Goal: Task Accomplishment & Management: Manage account settings

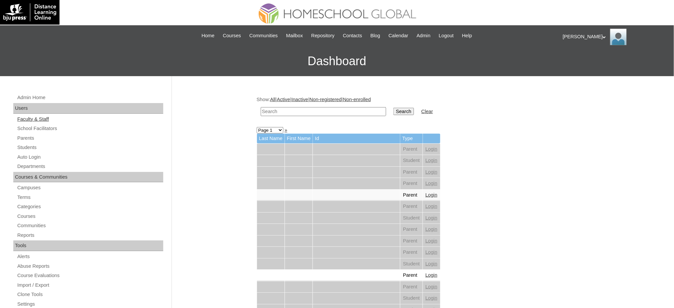
drag, startPoint x: 27, startPoint y: 138, endPoint x: 28, endPoint y: 122, distance: 16.0
click at [27, 138] on link "Parents" at bounding box center [90, 138] width 147 height 8
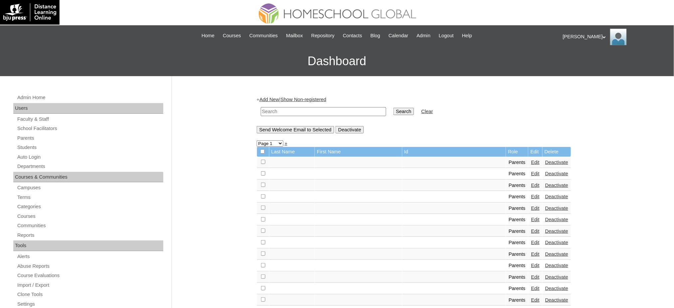
click at [289, 112] on input "text" at bounding box center [323, 111] width 125 height 9
paste input "[EMAIL_ADDRESS][DOMAIN_NAME]"
type input "arafuadiaz@gmail.com"
click at [393, 110] on input "Search" at bounding box center [403, 111] width 21 height 7
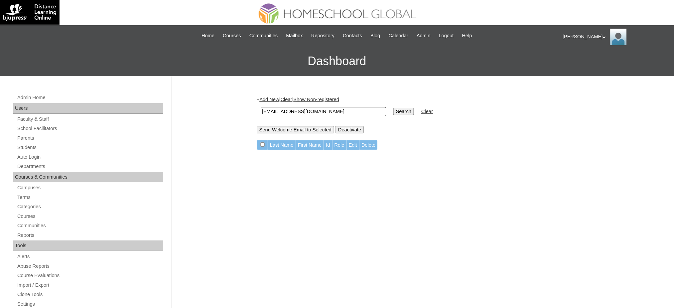
click at [298, 109] on input "arafuadiaz@gmail.com" at bounding box center [323, 111] width 125 height 9
paste input "MHP0224-TECHPH2025"
type input "MHP0224-TECHPH2025"
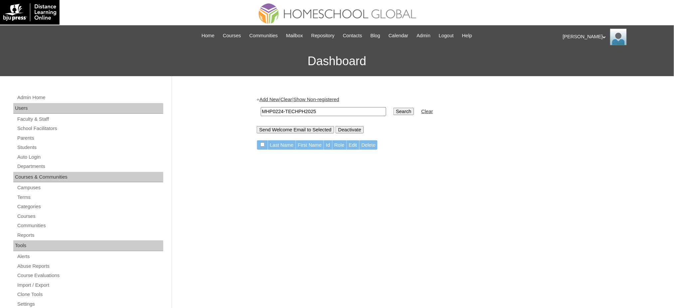
click at [393, 108] on input "Search" at bounding box center [403, 111] width 21 height 7
click at [27, 147] on link "Students" at bounding box center [90, 147] width 147 height 8
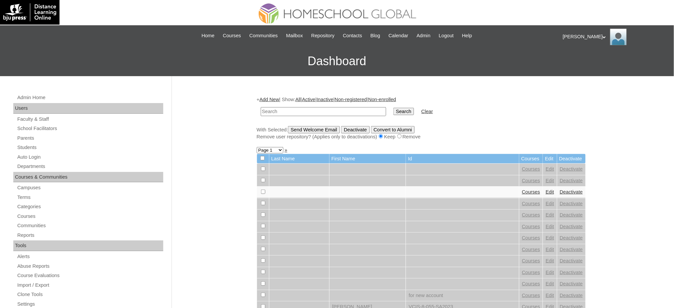
paste input "MHS00326-TECHPH2025"
type input "MHS00326-TECHPH2025"
click at [393, 110] on input "Search" at bounding box center [403, 111] width 21 height 7
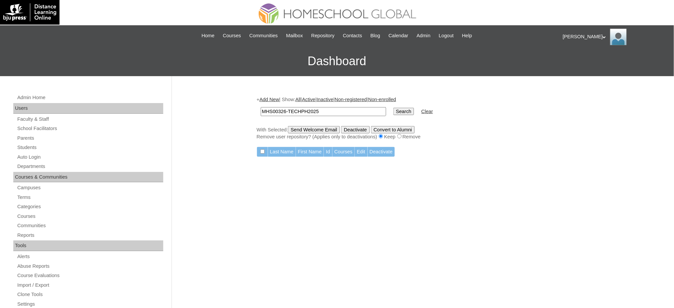
click at [284, 110] on input "MHS00326-TECHPH2025" at bounding box center [323, 111] width 125 height 9
type input "MHS00327-TECHPH2025"
click at [393, 108] on input "Search" at bounding box center [403, 111] width 21 height 7
click at [26, 139] on link "Parents" at bounding box center [90, 138] width 147 height 8
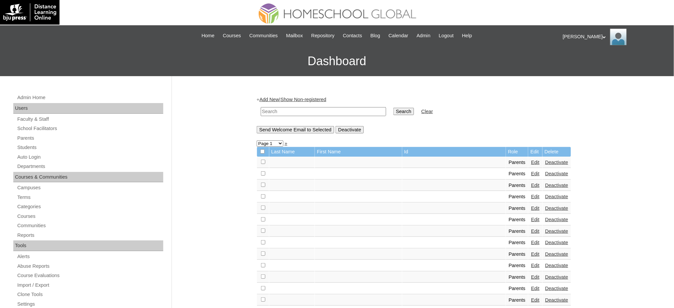
drag, startPoint x: 0, startPoint y: 0, endPoint x: 310, endPoint y: 108, distance: 328.4
click at [310, 108] on input "text" at bounding box center [323, 111] width 125 height 9
paste input "perianesalex@gmail.com"
type input "perianesalex@gmail.com"
click at [393, 111] on input "Search" at bounding box center [403, 111] width 21 height 7
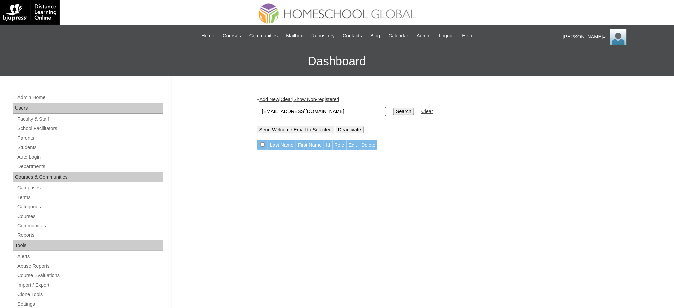
click at [292, 109] on input "[EMAIL_ADDRESS][DOMAIN_NAME]" at bounding box center [323, 111] width 125 height 9
paste input "[PERSON_NAME]"
type input "[PERSON_NAME]"
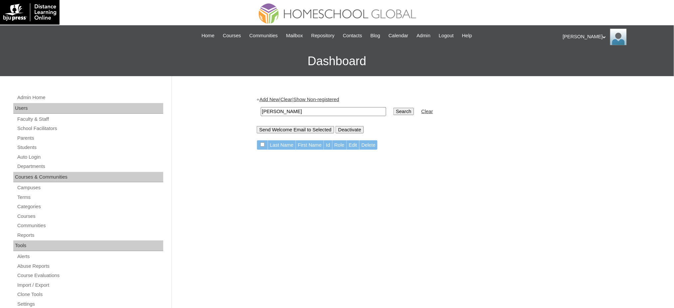
click at [393, 108] on input "Search" at bounding box center [403, 111] width 21 height 7
click at [22, 137] on link "Parents" at bounding box center [90, 138] width 147 height 8
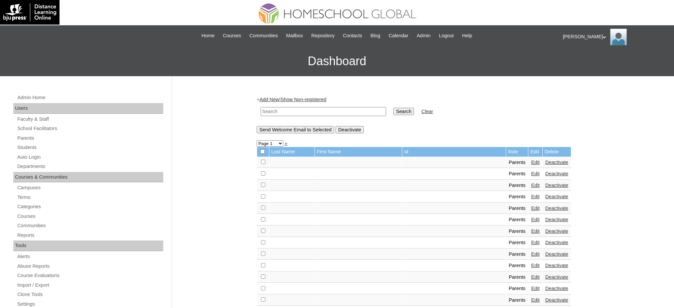
click at [323, 111] on input "text" at bounding box center [323, 111] width 125 height 9
type input "MHP00774-TECHPH2021"
click at [393, 112] on input "Search" at bounding box center [403, 111] width 21 height 7
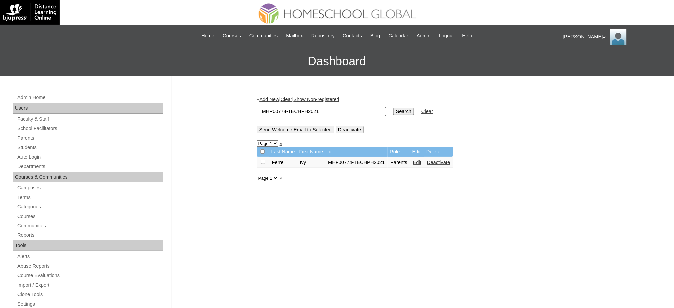
click at [418, 161] on link "Edit" at bounding box center [417, 162] width 8 height 5
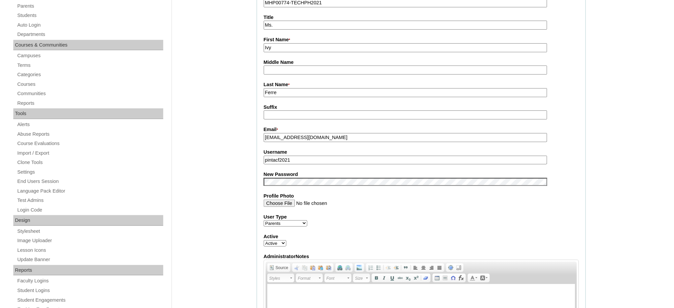
scroll to position [133, 0]
click at [308, 156] on input "pintacf2021" at bounding box center [405, 159] width 283 height 9
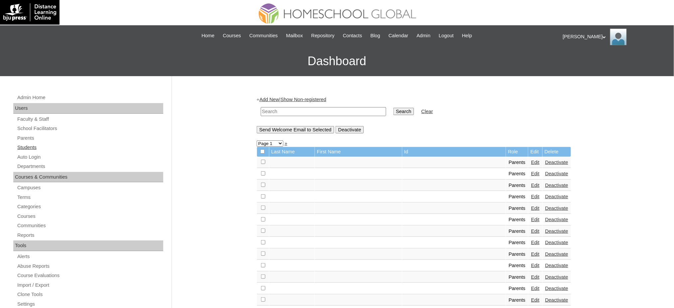
click at [27, 151] on link "Students" at bounding box center [90, 147] width 147 height 8
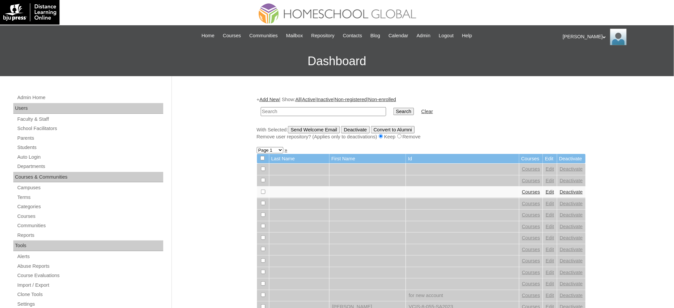
click at [278, 98] on link "Add New" at bounding box center [269, 99] width 20 height 5
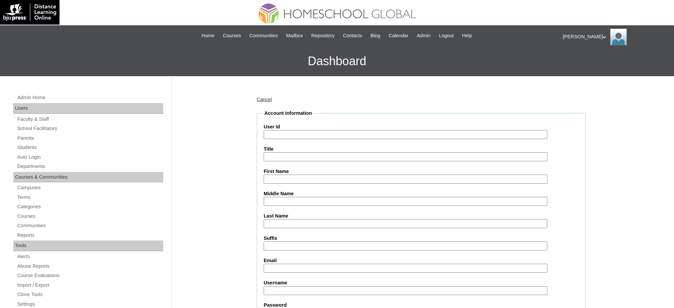
click at [283, 136] on input "User Id" at bounding box center [405, 134] width 283 height 9
click at [285, 133] on input "User Id" at bounding box center [405, 134] width 283 height 9
paste input "MHS0911-TECHPH2021"
type input "MHS0911-TECHPH2021"
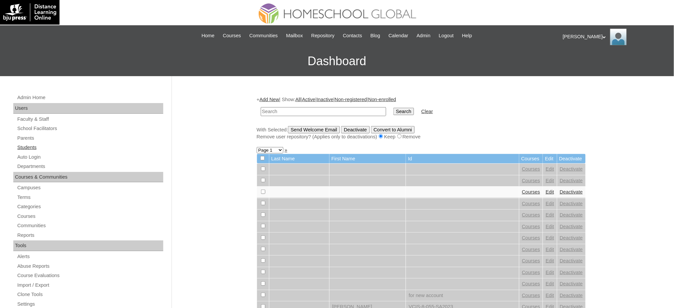
click at [23, 145] on link "Students" at bounding box center [90, 147] width 147 height 8
type input "MHS0911-TECHPH2021"
click at [393, 111] on input "Search" at bounding box center [403, 111] width 21 height 7
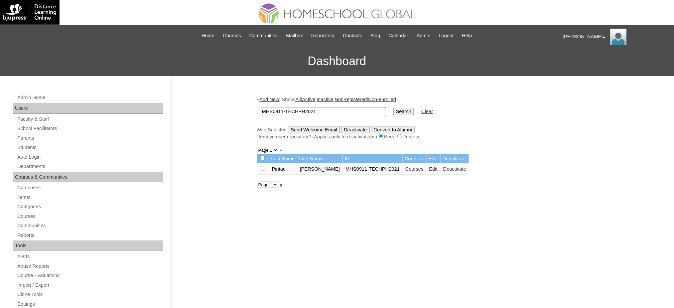
click at [429, 168] on link "Edit" at bounding box center [433, 168] width 8 height 5
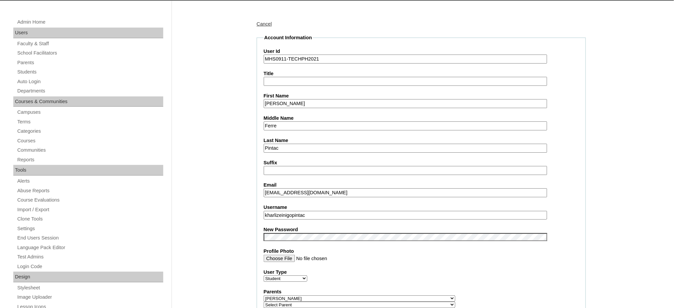
scroll to position [177, 0]
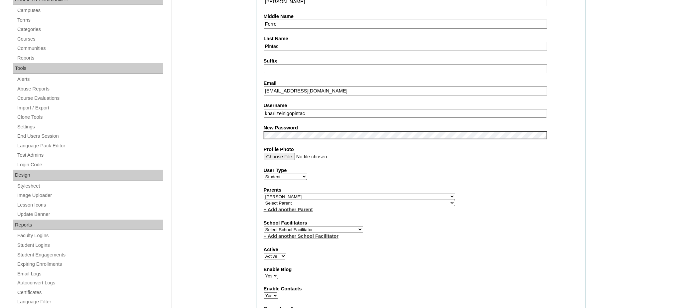
click at [310, 109] on input "kharlizeinigopintac" at bounding box center [405, 113] width 283 height 9
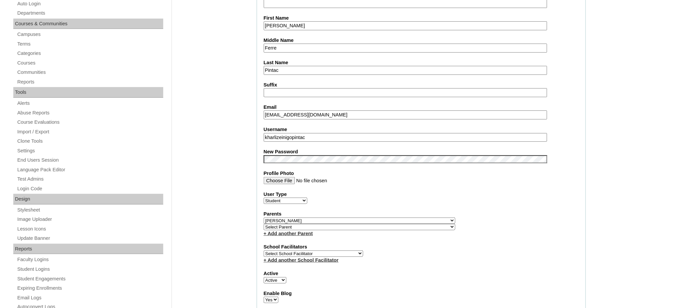
scroll to position [133, 0]
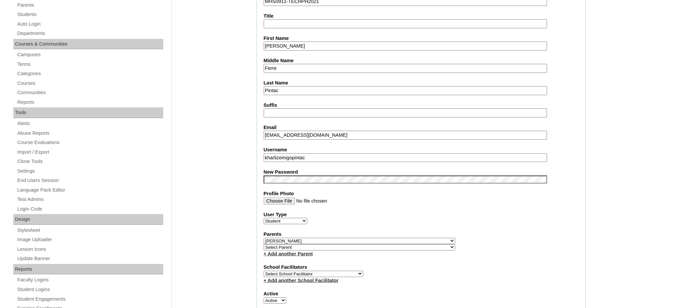
click at [295, 46] on input "Kharlize Iñigo" at bounding box center [405, 46] width 283 height 9
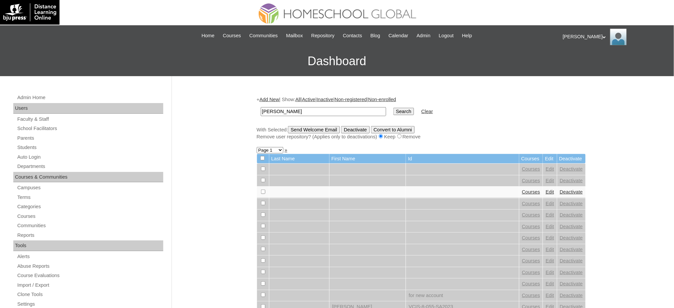
type input "[PERSON_NAME]"
click at [393, 108] on input "Search" at bounding box center [403, 111] width 21 height 7
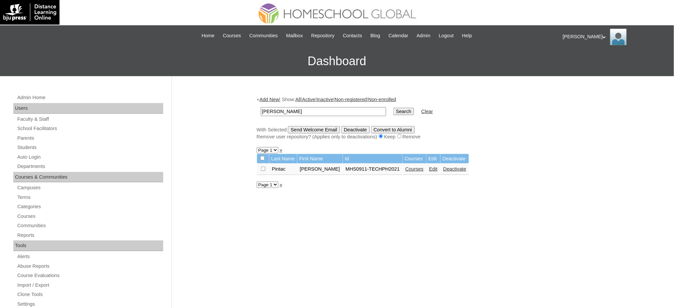
click at [405, 169] on link "Courses" at bounding box center [414, 168] width 18 height 5
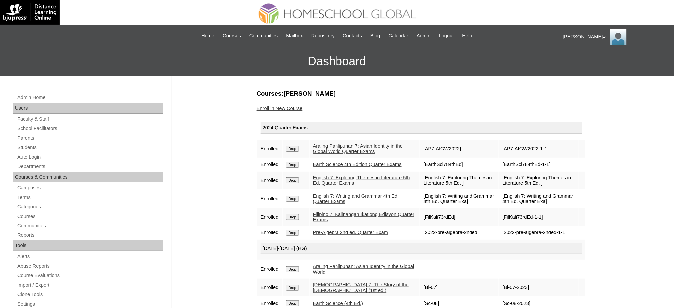
drag, startPoint x: 295, startPoint y: 146, endPoint x: 387, endPoint y: 34, distance: 144.8
click at [295, 146] on input "Drop" at bounding box center [292, 149] width 13 height 6
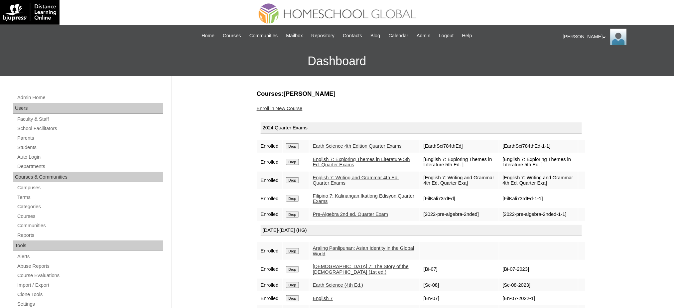
click at [294, 149] on input "Drop" at bounding box center [292, 146] width 13 height 6
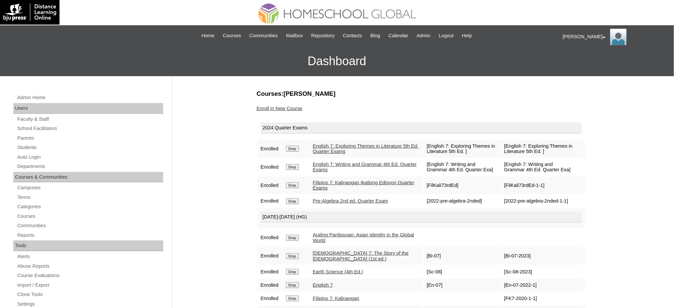
click at [296, 148] on input "Drop" at bounding box center [292, 149] width 13 height 6
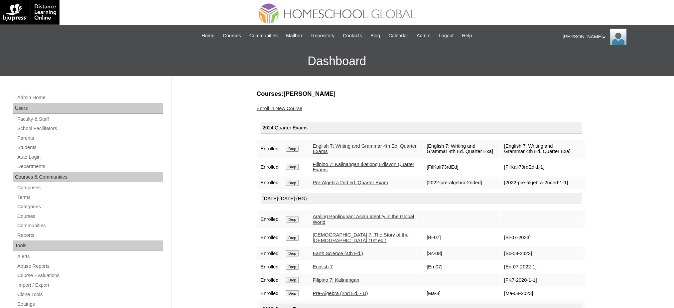
click at [299, 148] on input "Drop" at bounding box center [292, 149] width 13 height 6
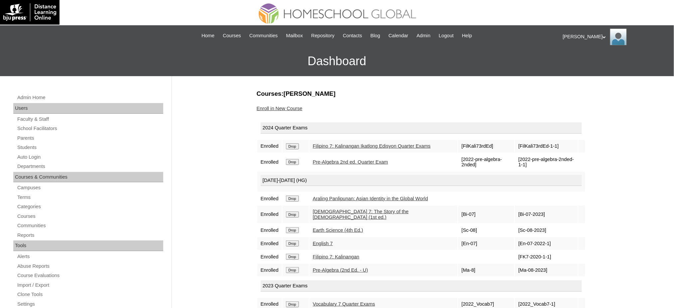
click at [293, 146] on input "Drop" at bounding box center [292, 146] width 13 height 6
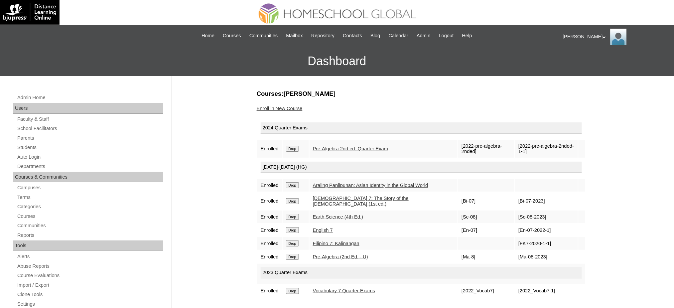
click at [295, 148] on input "Drop" at bounding box center [292, 149] width 13 height 6
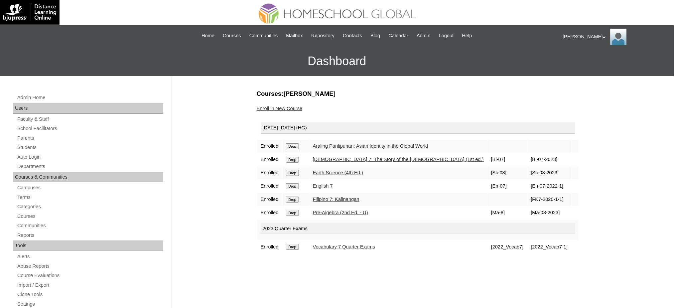
click at [299, 143] on input "Drop" at bounding box center [292, 146] width 13 height 6
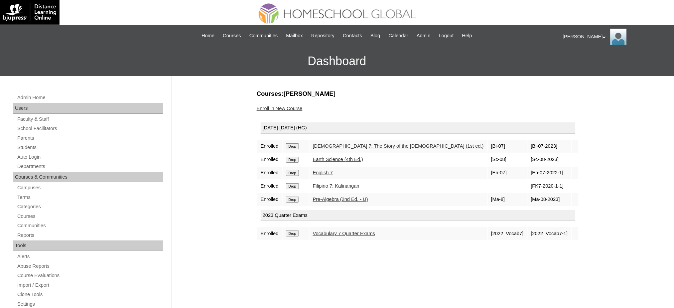
click at [290, 147] on input "Drop" at bounding box center [292, 146] width 13 height 6
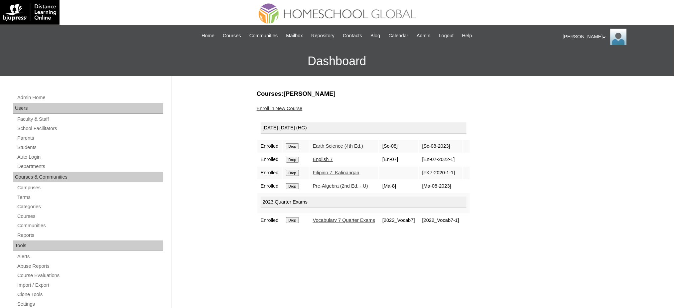
click at [295, 147] on input "Drop" at bounding box center [292, 146] width 13 height 6
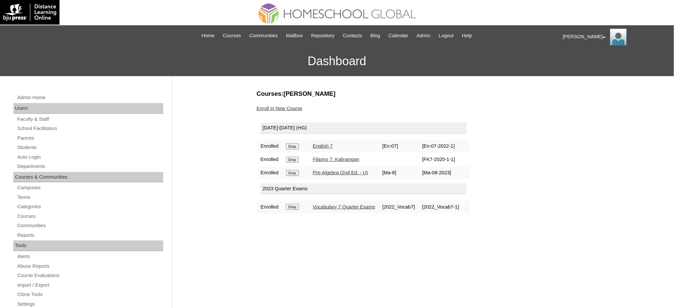
click at [289, 144] on input "Drop" at bounding box center [292, 146] width 13 height 6
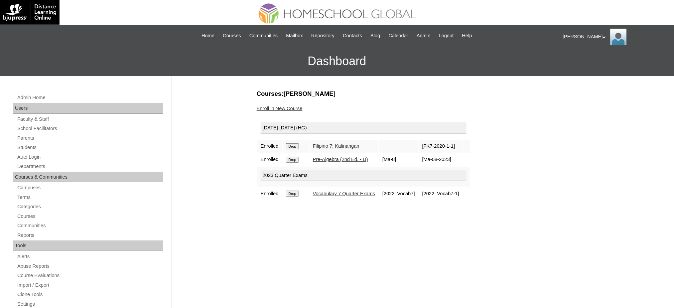
click at [296, 146] on input "Drop" at bounding box center [292, 146] width 13 height 6
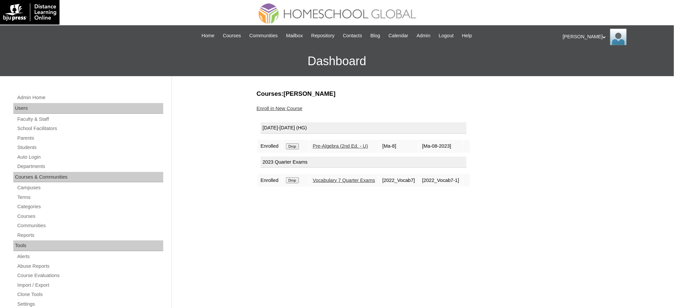
click at [296, 145] on input "Drop" at bounding box center [292, 146] width 13 height 6
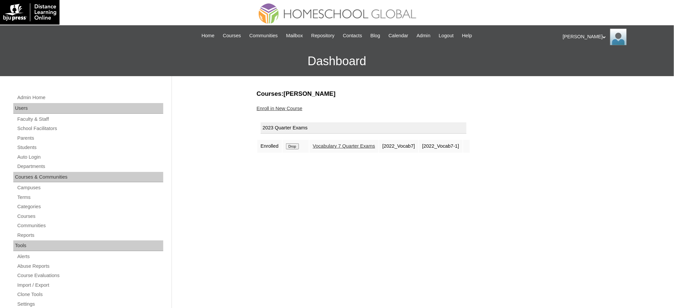
click at [298, 145] on input "Drop" at bounding box center [292, 146] width 13 height 6
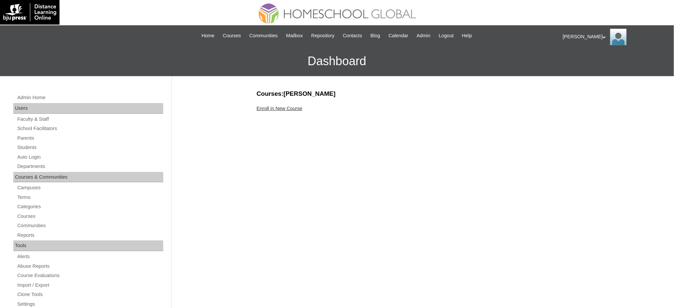
click at [291, 107] on link "Enroll in New Course" at bounding box center [280, 108] width 46 height 5
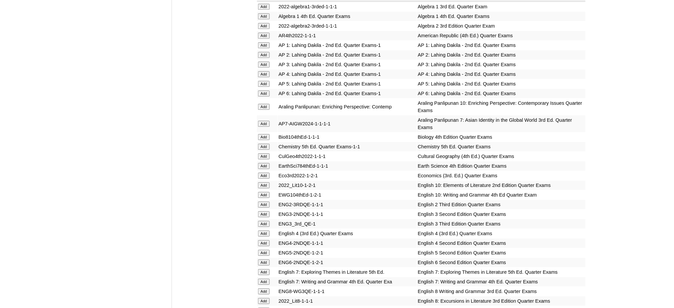
scroll to position [665, 0]
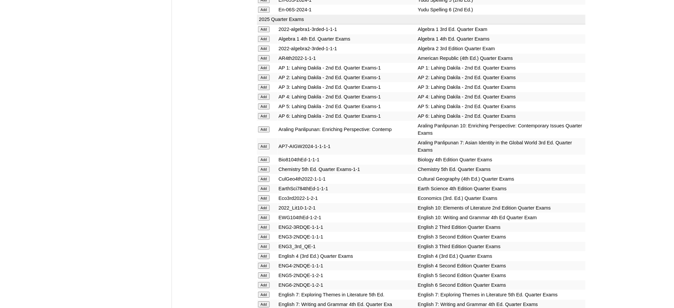
click at [266, 36] on input "Add" at bounding box center [264, 39] width 12 height 6
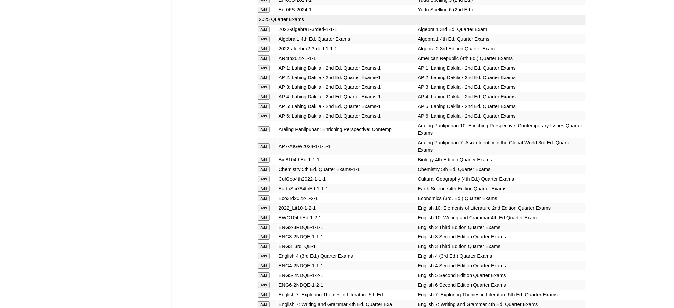
click at [267, 157] on input "Add" at bounding box center [264, 160] width 12 height 6
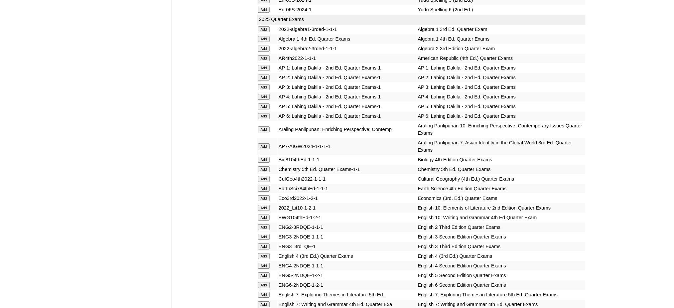
click at [267, 157] on input "Add" at bounding box center [264, 160] width 12 height 6
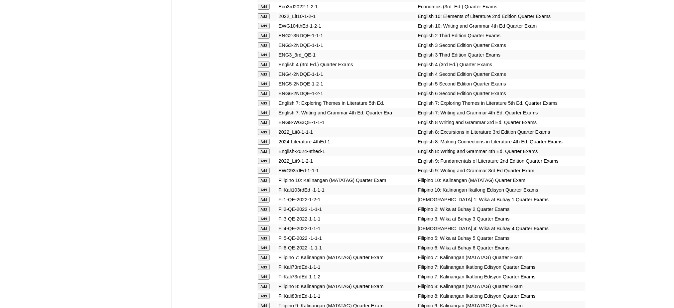
scroll to position [886, 0]
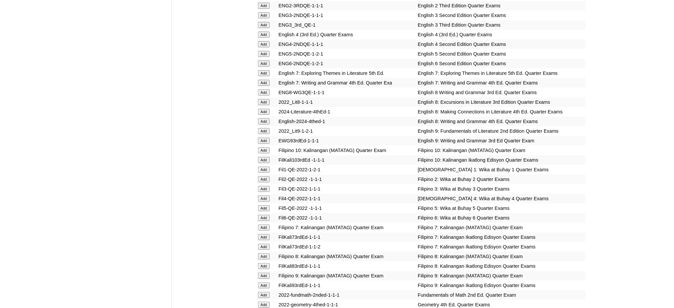
click at [266, 109] on input "Add" at bounding box center [264, 112] width 12 height 6
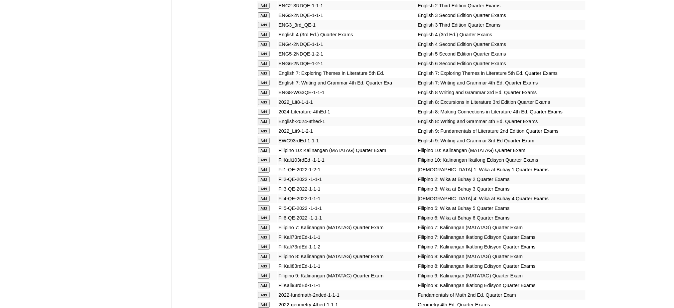
click at [262, 118] on input "Add" at bounding box center [264, 121] width 12 height 6
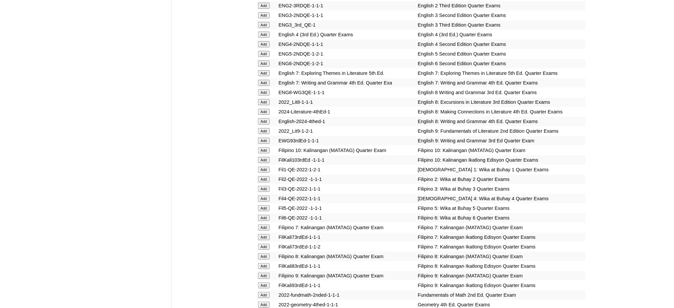
click at [262, 118] on input "Add" at bounding box center [264, 121] width 12 height 6
click at [267, 253] on input "Add" at bounding box center [264, 256] width 12 height 6
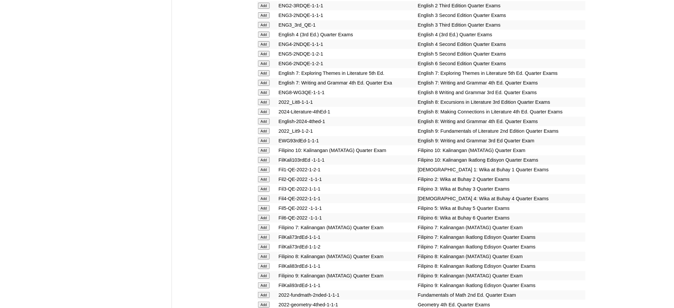
click at [267, 253] on input "Add" at bounding box center [264, 256] width 12 height 6
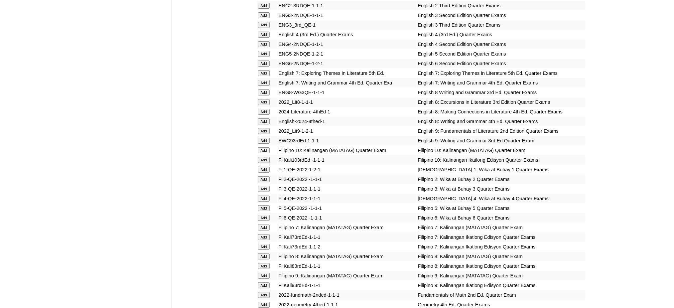
click at [267, 253] on input "Add" at bounding box center [264, 256] width 12 height 6
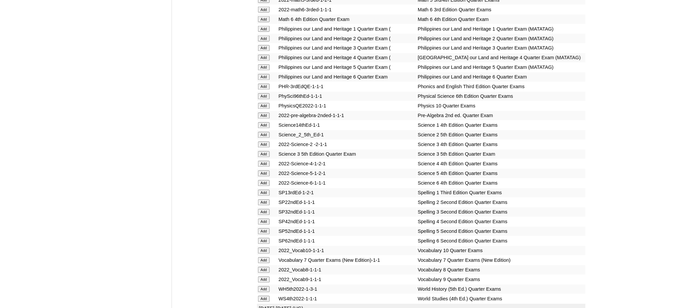
scroll to position [1418, 0]
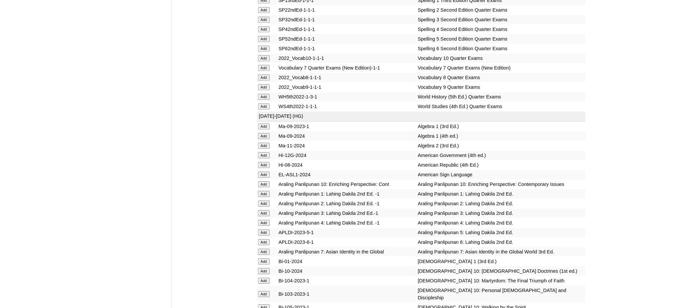
scroll to position [1551, 0]
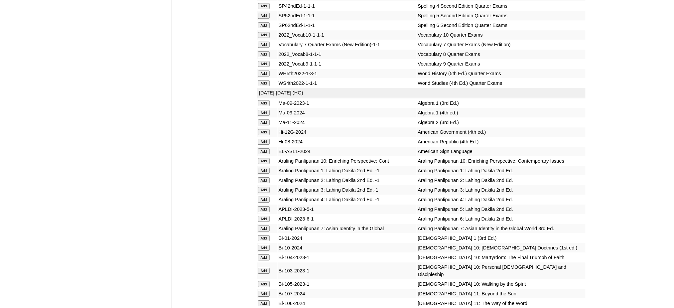
click at [261, 70] on input "Add" at bounding box center [264, 73] width 12 height 6
click at [263, 110] on input "Add" at bounding box center [264, 113] width 12 height 6
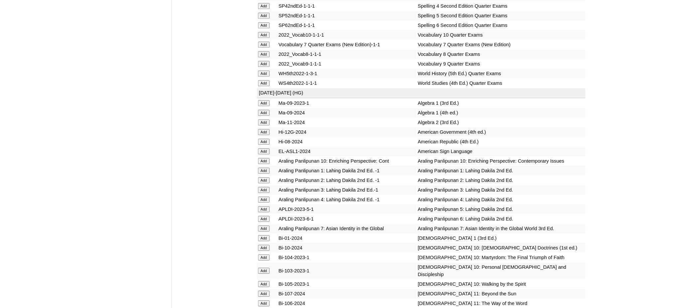
click at [263, 110] on input "Add" at bounding box center [264, 113] width 12 height 6
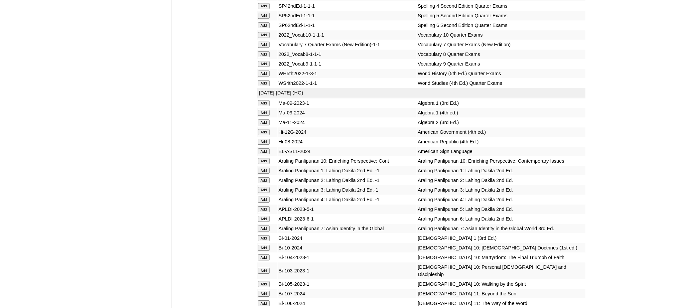
click at [263, 110] on input "Add" at bounding box center [264, 113] width 12 height 6
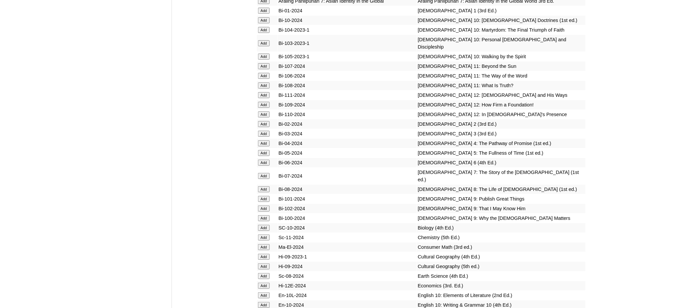
scroll to position [1817, 0]
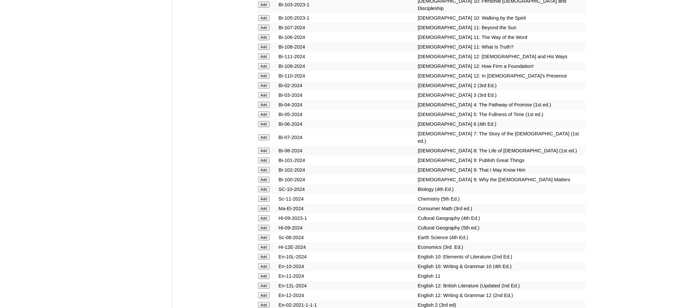
click at [257, 146] on td "Add" at bounding box center [267, 150] width 20 height 9
click at [260, 148] on input "Add" at bounding box center [264, 151] width 12 height 6
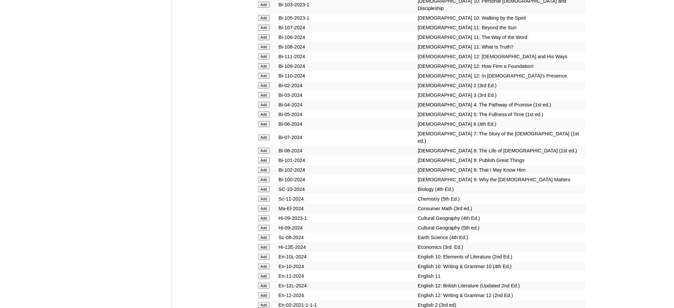
click at [260, 148] on input "Add" at bounding box center [264, 151] width 12 height 6
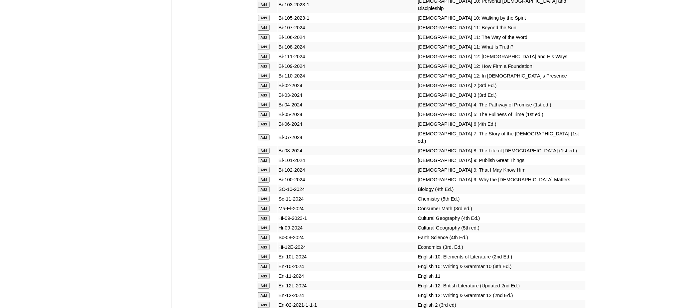
click at [260, 148] on input "Add" at bounding box center [264, 151] width 12 height 6
click at [266, 186] on input "Add" at bounding box center [264, 189] width 12 height 6
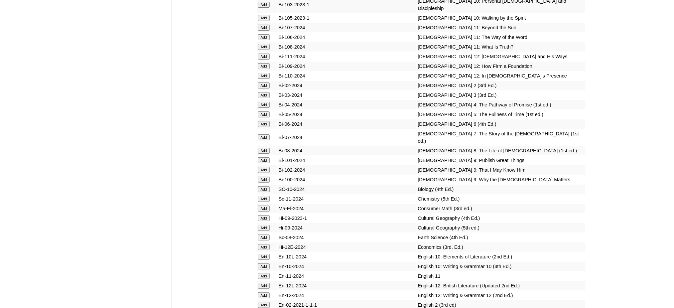
click at [266, 186] on input "Add" at bounding box center [264, 189] width 12 height 6
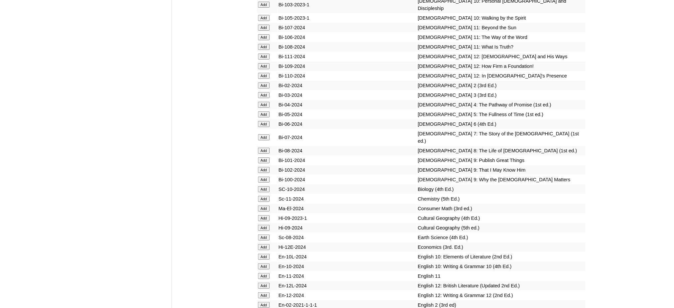
click at [266, 186] on input "Add" at bounding box center [264, 189] width 12 height 6
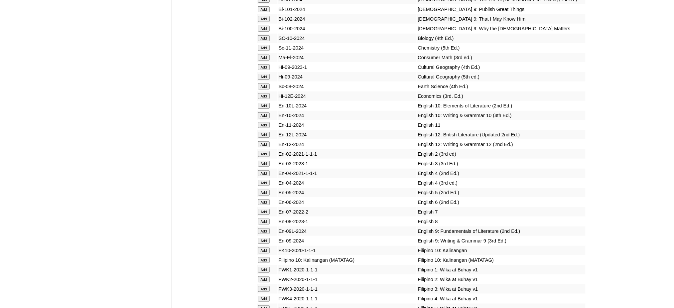
scroll to position [1994, 0]
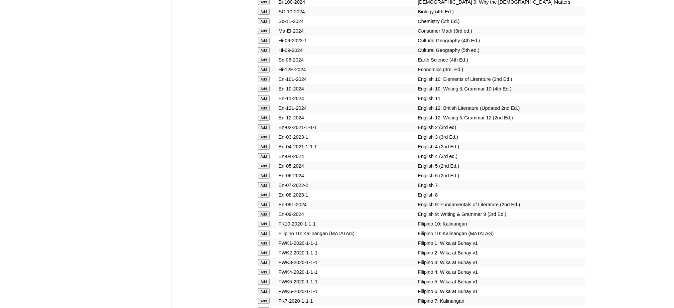
click at [264, 192] on input "Add" at bounding box center [264, 195] width 12 height 6
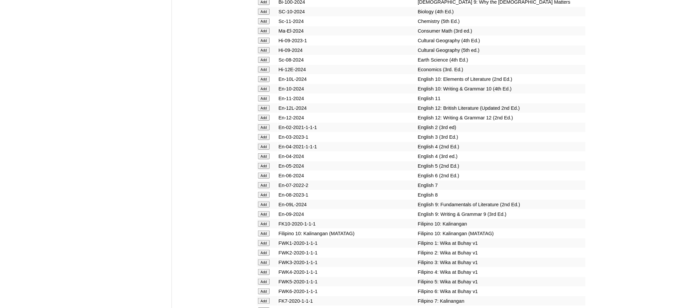
click at [264, 192] on input "Add" at bounding box center [264, 195] width 12 height 6
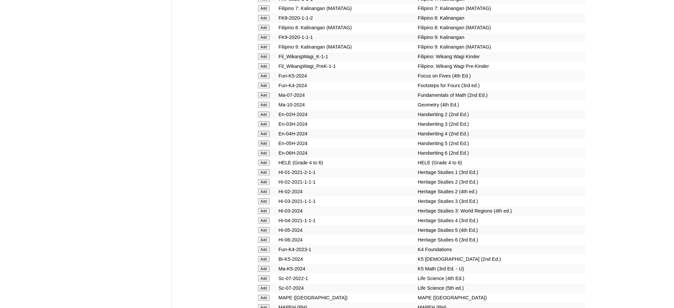
scroll to position [2304, 0]
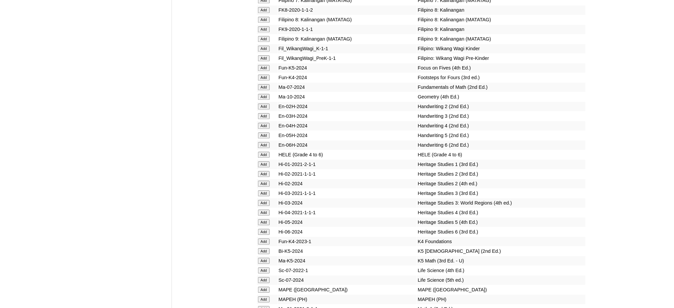
click at [268, 296] on input "Add" at bounding box center [264, 299] width 12 height 6
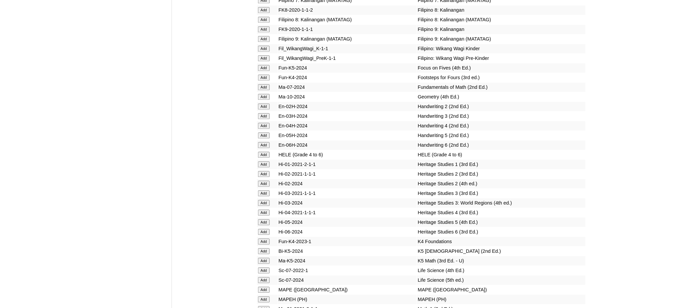
click at [268, 296] on input "Add" at bounding box center [264, 299] width 12 height 6
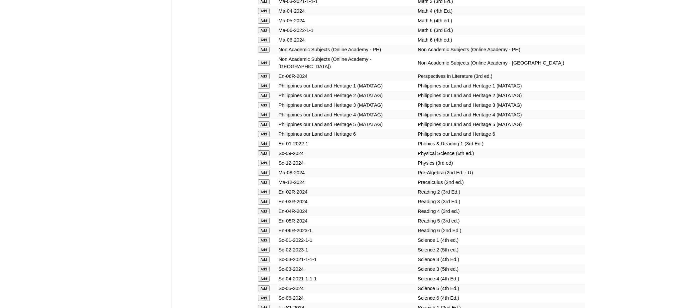
scroll to position [2703, 0]
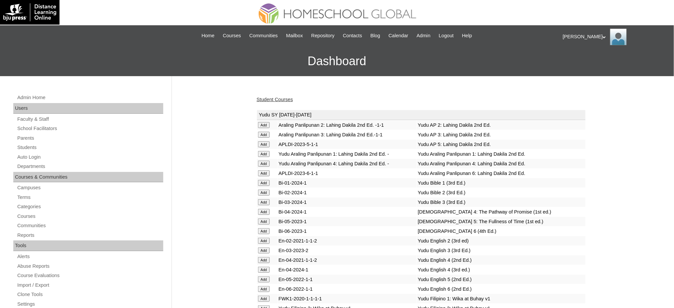
click at [278, 97] on link "Student Courses" at bounding box center [275, 99] width 36 height 5
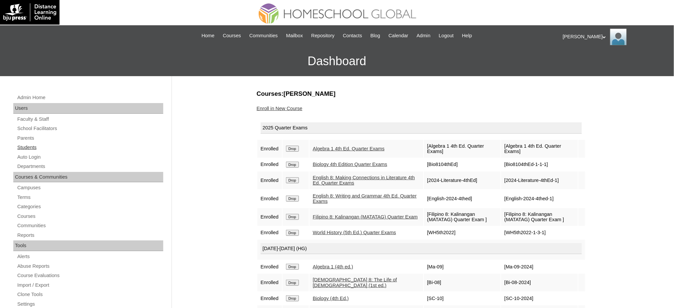
click at [26, 148] on link "Students" at bounding box center [90, 147] width 147 height 8
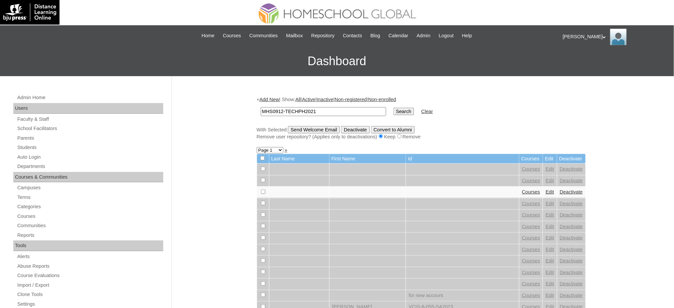
type input "MHS0912-TECHPH2021"
click at [393, 111] on input "Search" at bounding box center [403, 111] width 21 height 7
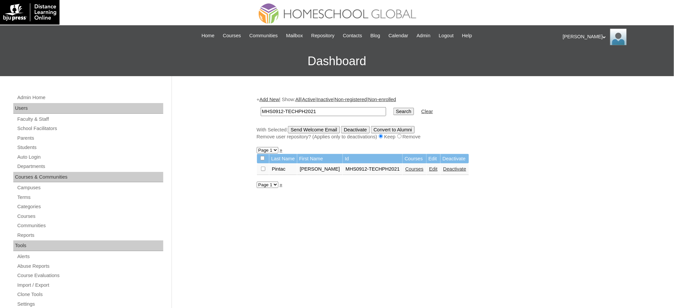
click at [429, 166] on link "Edit" at bounding box center [433, 168] width 8 height 5
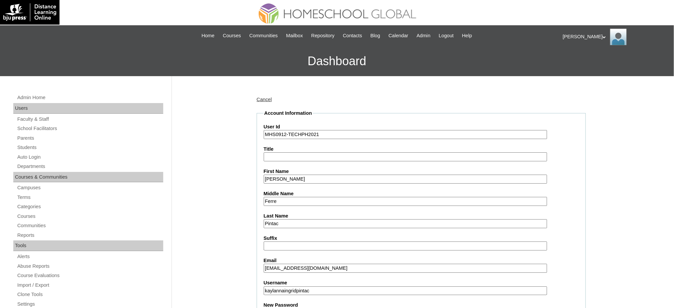
scroll to position [177, 0]
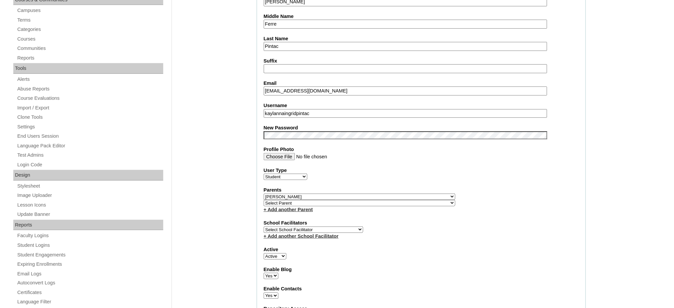
click at [317, 109] on input "kaylannaingridpintac" at bounding box center [405, 113] width 283 height 9
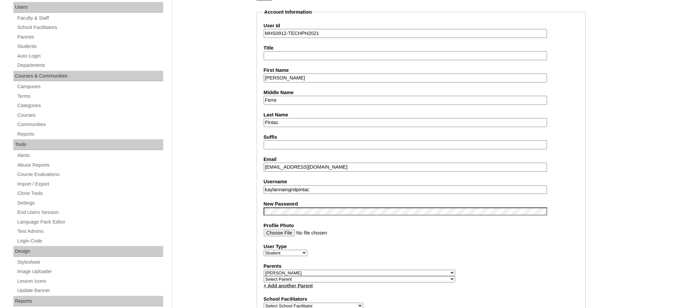
scroll to position [88, 0]
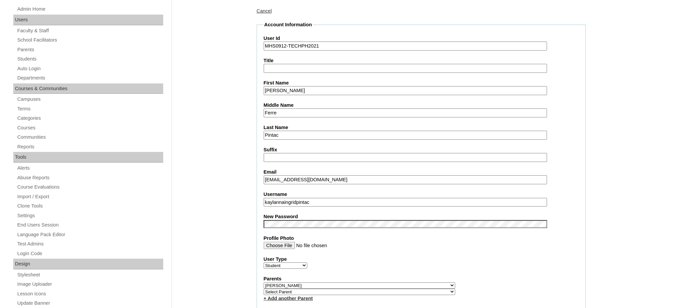
click at [293, 90] on input "[PERSON_NAME]" at bounding box center [405, 90] width 283 height 9
click at [293, 90] on input "Kaylanna Ingrid" at bounding box center [405, 90] width 283 height 9
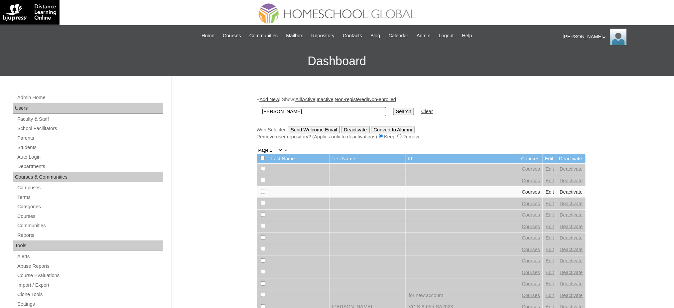
type input "[PERSON_NAME]"
click at [393, 110] on input "Search" at bounding box center [403, 111] width 21 height 7
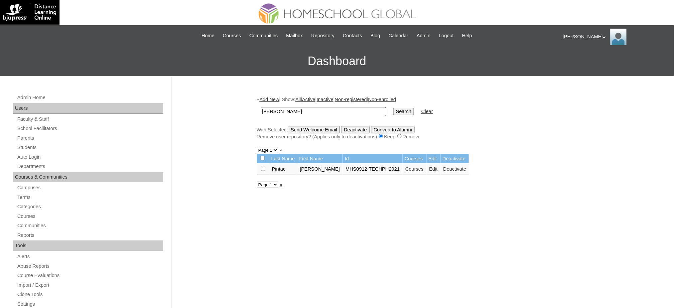
click at [411, 168] on link "Courses" at bounding box center [414, 168] width 18 height 5
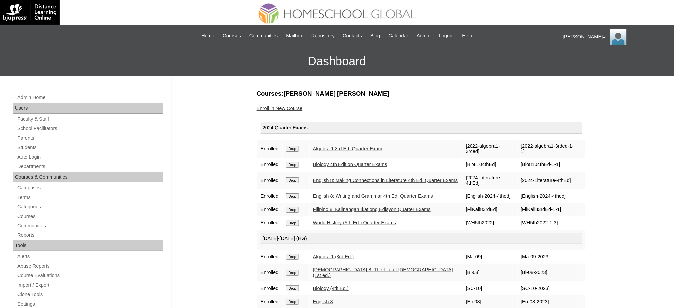
click at [296, 148] on input "Drop" at bounding box center [292, 149] width 13 height 6
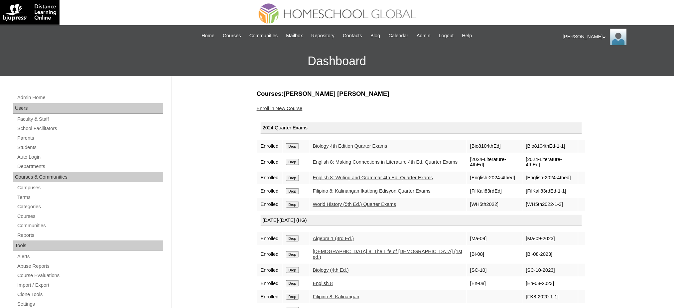
click at [295, 145] on input "Drop" at bounding box center [292, 146] width 13 height 6
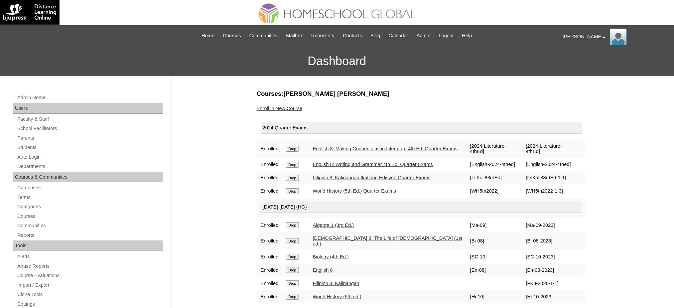
click at [292, 151] on td "Drop" at bounding box center [295, 149] width 26 height 18
click at [291, 146] on input "Drop" at bounding box center [292, 149] width 13 height 6
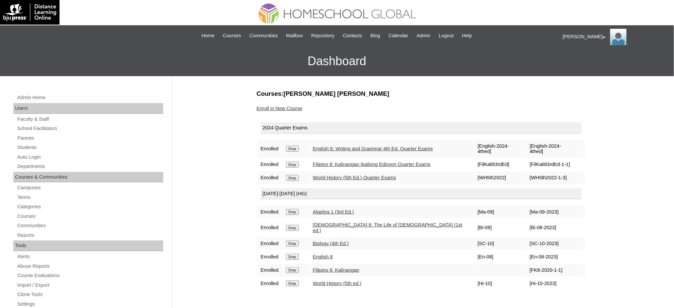
click at [296, 146] on input "Drop" at bounding box center [292, 149] width 13 height 6
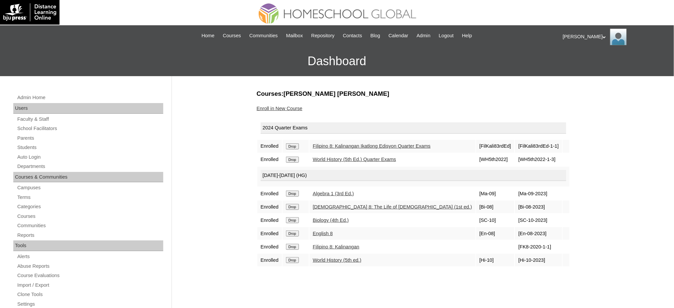
click at [295, 144] on input "Drop" at bounding box center [292, 146] width 13 height 6
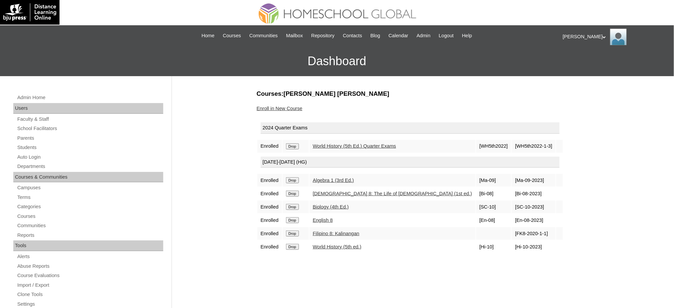
click at [296, 146] on input "Drop" at bounding box center [292, 146] width 13 height 6
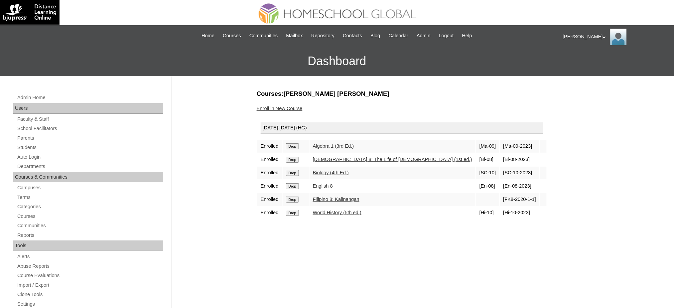
click at [292, 143] on input "Drop" at bounding box center [292, 146] width 13 height 6
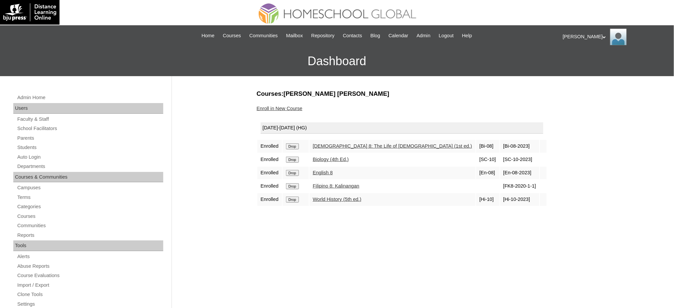
click at [293, 147] on input "Drop" at bounding box center [292, 146] width 13 height 6
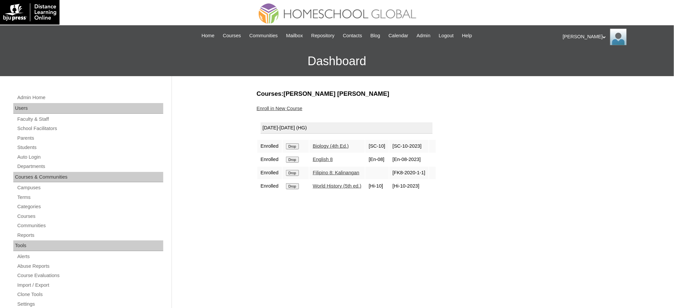
click at [291, 146] on input "Drop" at bounding box center [292, 146] width 13 height 6
click at [290, 146] on input "Drop" at bounding box center [292, 146] width 13 height 6
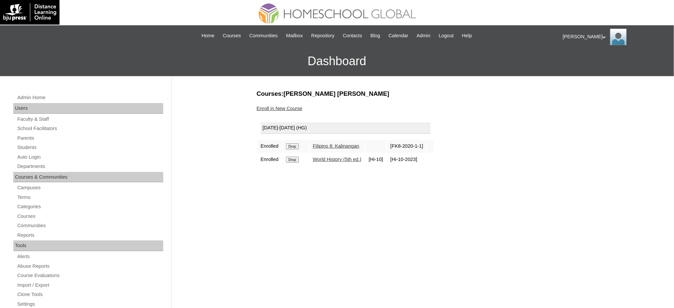
click at [296, 143] on form "Drop" at bounding box center [296, 145] width 20 height 5
click at [295, 145] on input "Drop" at bounding box center [292, 146] width 13 height 6
click at [292, 146] on input "Drop" at bounding box center [292, 146] width 13 height 6
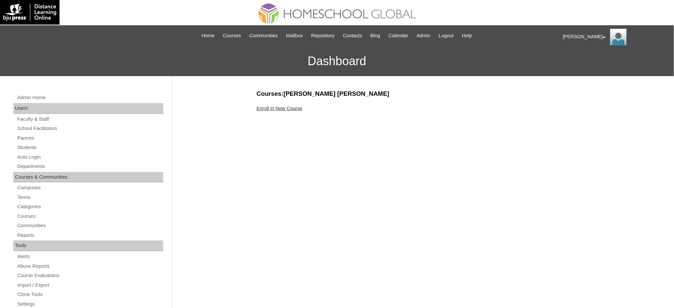
click at [287, 108] on link "Enroll in New Course" at bounding box center [280, 108] width 46 height 5
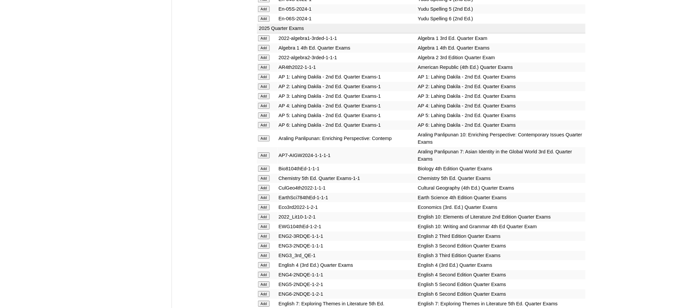
scroll to position [665, 0]
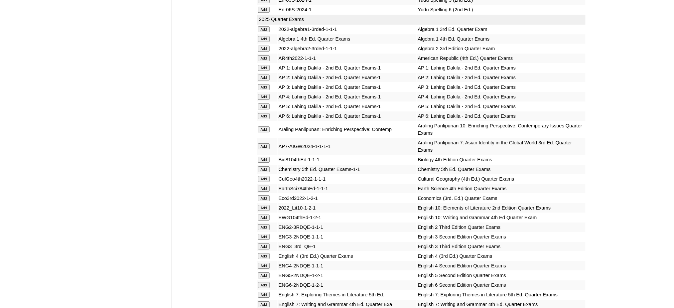
click at [265, 46] on input "Add" at bounding box center [264, 49] width 12 height 6
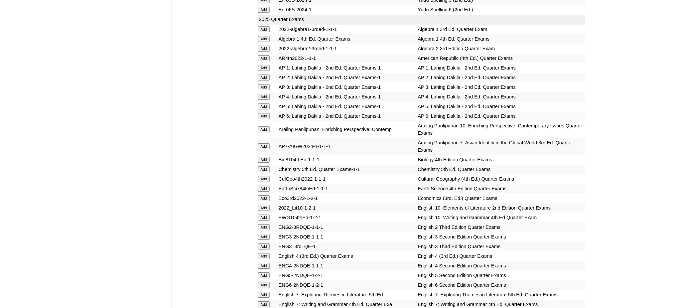
click at [265, 46] on input "Add" at bounding box center [264, 49] width 12 height 6
click at [267, 166] on input "Add" at bounding box center [264, 169] width 12 height 6
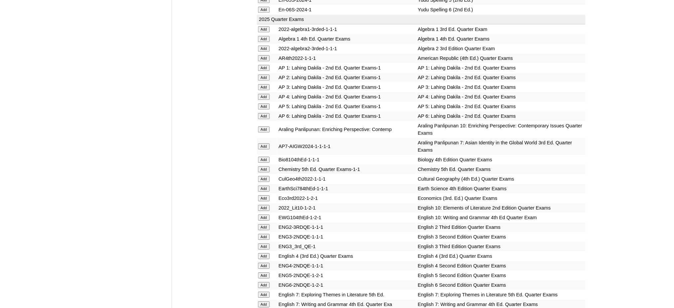
click at [267, 166] on input "Add" at bounding box center [264, 169] width 12 height 6
click at [265, 195] on input "Add" at bounding box center [264, 198] width 12 height 6
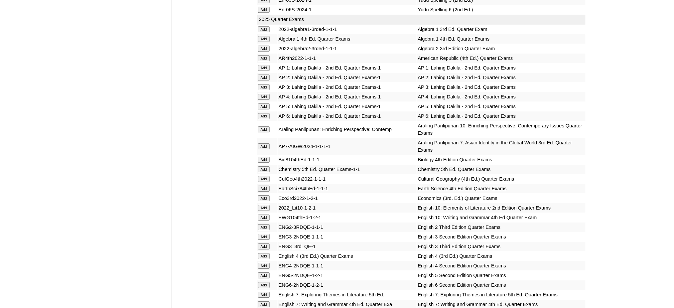
click at [265, 195] on input "Add" at bounding box center [264, 198] width 12 height 6
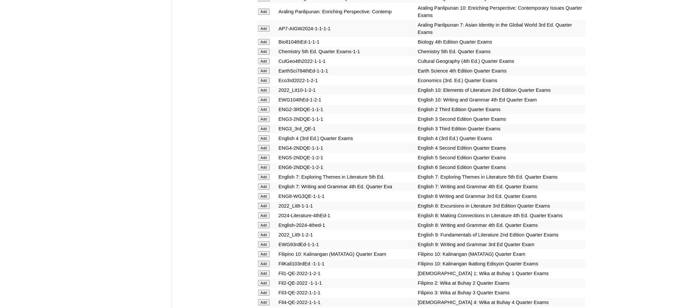
scroll to position [842, 0]
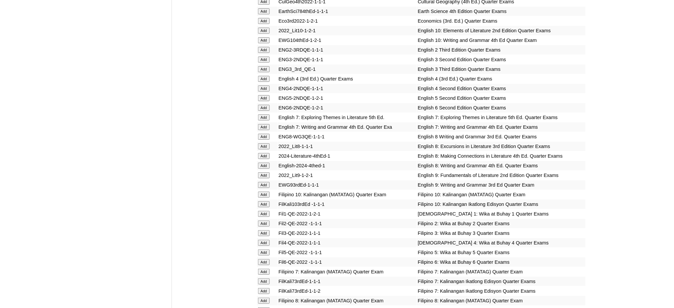
click at [263, 172] on input "Add" at bounding box center [264, 175] width 12 height 6
click at [263, 182] on input "Add" at bounding box center [264, 185] width 12 height 6
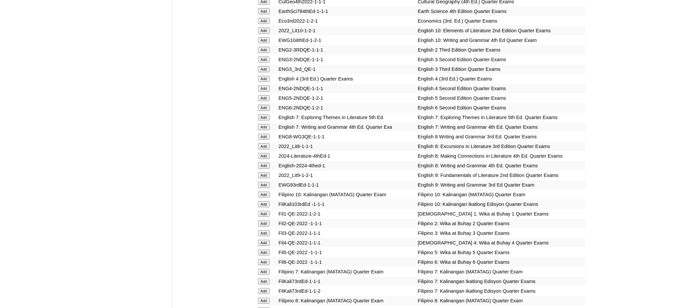
click at [263, 182] on input "Add" at bounding box center [264, 185] width 12 height 6
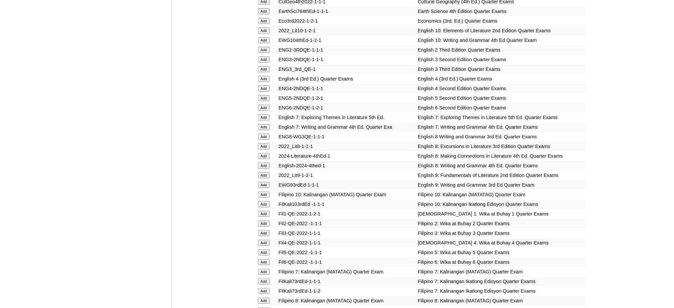
click at [263, 182] on input "Add" at bounding box center [264, 185] width 12 height 6
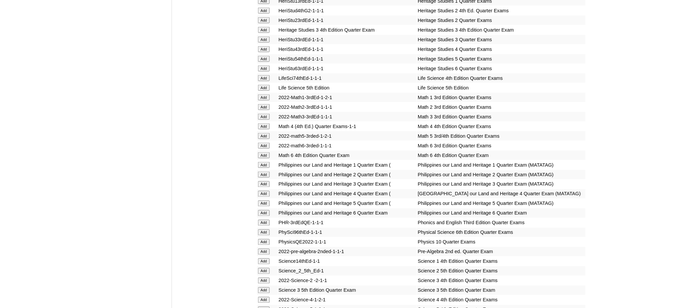
scroll to position [1418, 0]
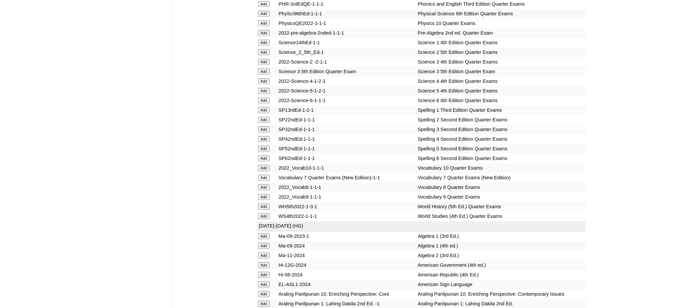
click at [262, 194] on input "Add" at bounding box center [264, 197] width 12 height 6
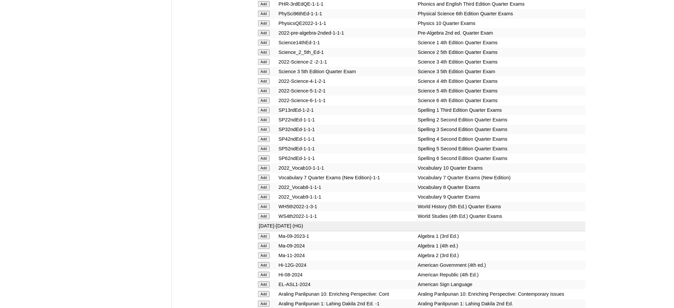
click at [262, 252] on input "Add" at bounding box center [264, 255] width 12 height 6
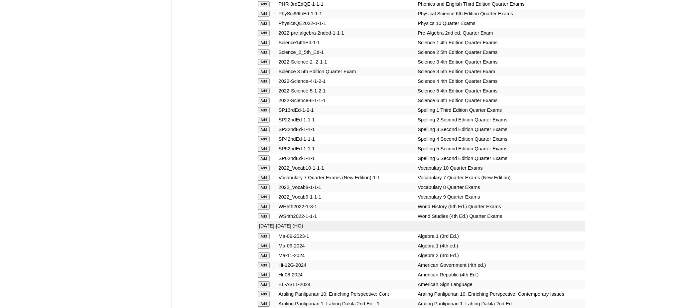
click at [262, 252] on input "Add" at bounding box center [264, 255] width 12 height 6
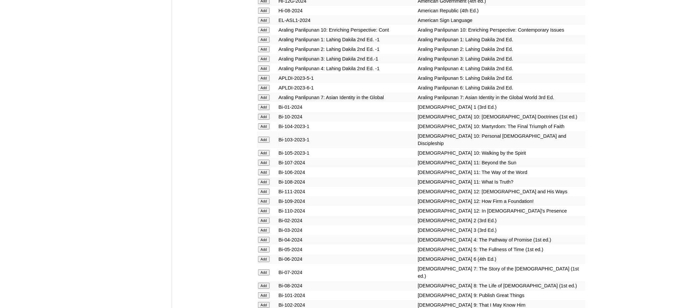
scroll to position [1684, 0]
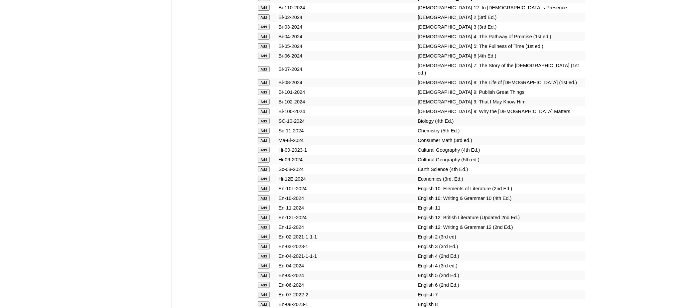
scroll to position [1905, 0]
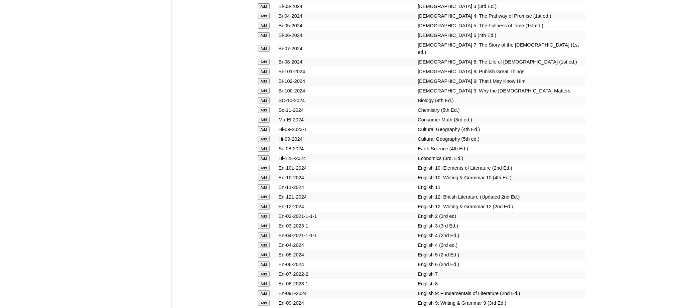
click at [259, 68] on input "Add" at bounding box center [264, 71] width 12 height 6
click at [260, 78] on input "Add" at bounding box center [264, 81] width 12 height 6
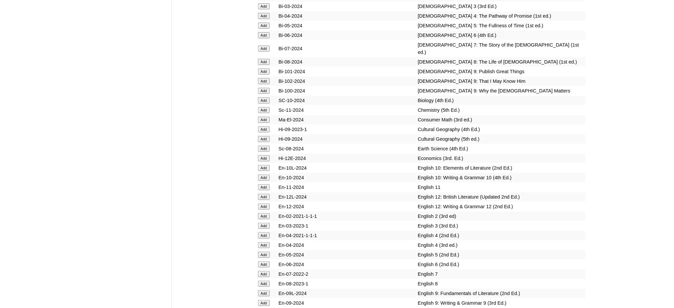
click at [260, 78] on input "Add" at bounding box center [264, 81] width 12 height 6
click at [267, 88] on input "Add" at bounding box center [264, 91] width 12 height 6
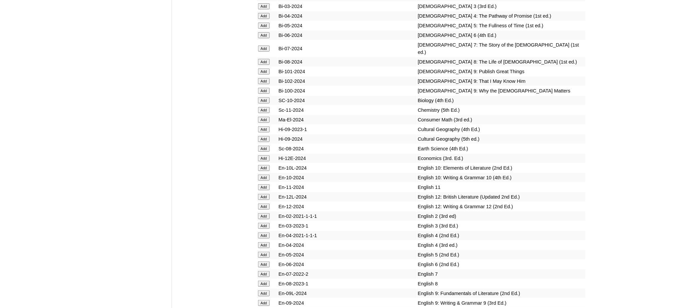
click at [267, 88] on input "Add" at bounding box center [264, 91] width 12 height 6
click at [265, 107] on input "Add" at bounding box center [264, 110] width 12 height 6
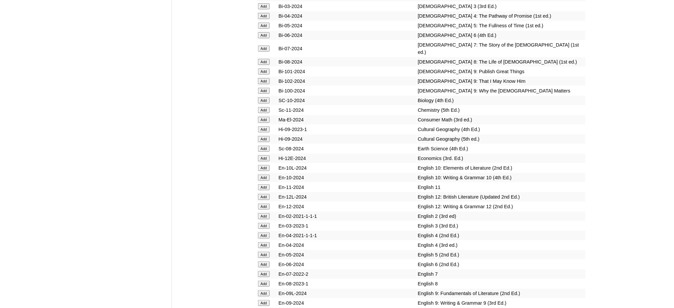
click at [265, 107] on input "Add" at bounding box center [264, 110] width 12 height 6
click at [264, 155] on input "Add" at bounding box center [264, 158] width 12 height 6
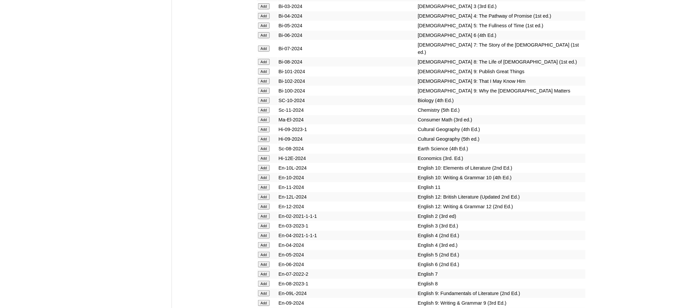
click at [264, 155] on input "Add" at bounding box center [264, 158] width 12 height 6
click at [265, 290] on input "Add" at bounding box center [264, 293] width 12 height 6
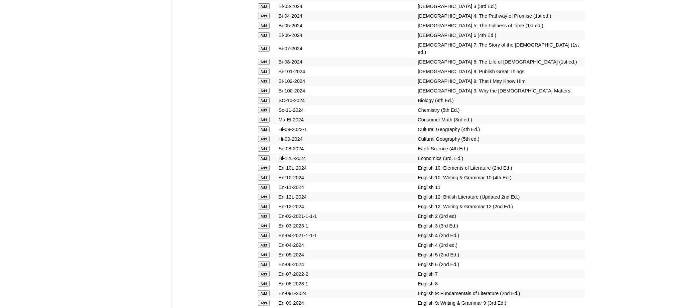
click at [265, 290] on input "Add" at bounding box center [264, 293] width 12 height 6
click at [265, 300] on input "Add" at bounding box center [264, 303] width 12 height 6
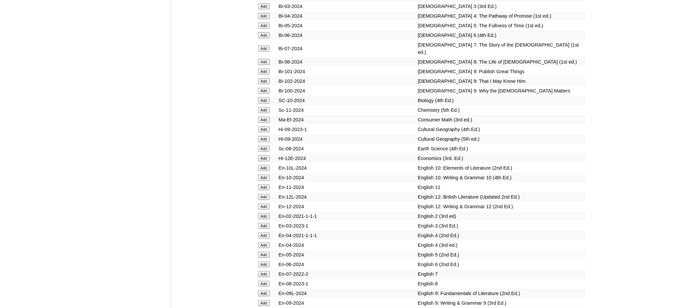
click at [265, 300] on input "Add" at bounding box center [264, 303] width 12 height 6
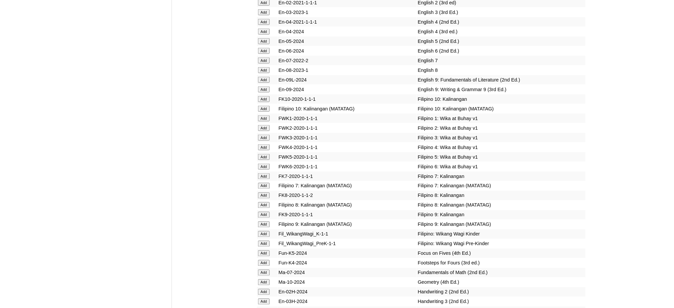
scroll to position [2127, 0]
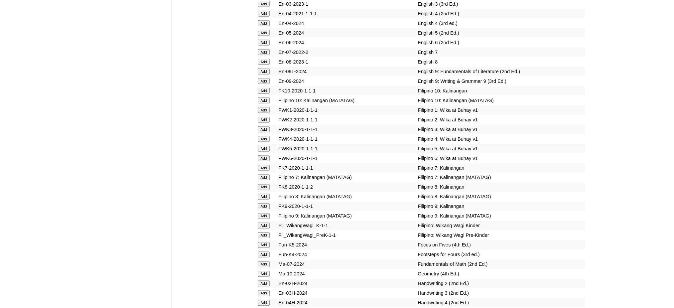
click at [262, 213] on input "Add" at bounding box center [264, 216] width 12 height 6
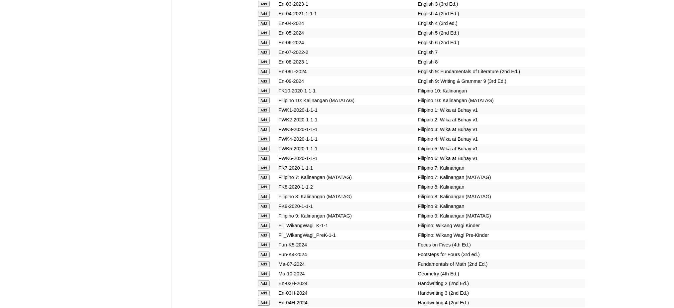
click at [262, 213] on input "Add" at bounding box center [264, 216] width 12 height 6
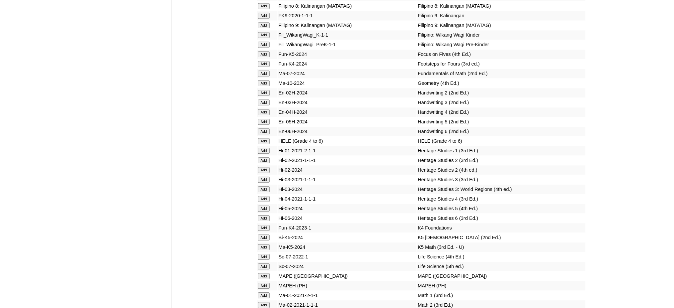
scroll to position [2348, 0]
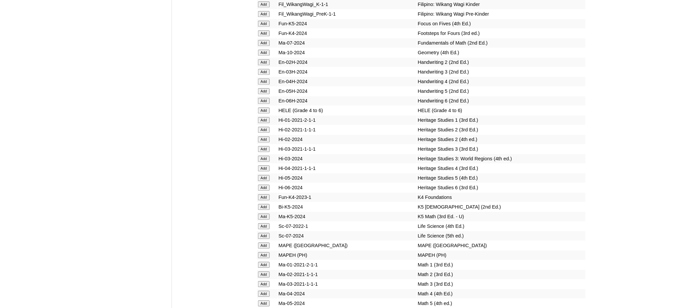
click at [267, 252] on input "Add" at bounding box center [264, 255] width 12 height 6
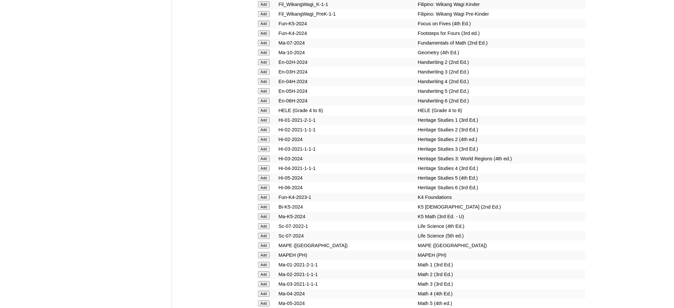
click at [267, 252] on input "Add" at bounding box center [264, 255] width 12 height 6
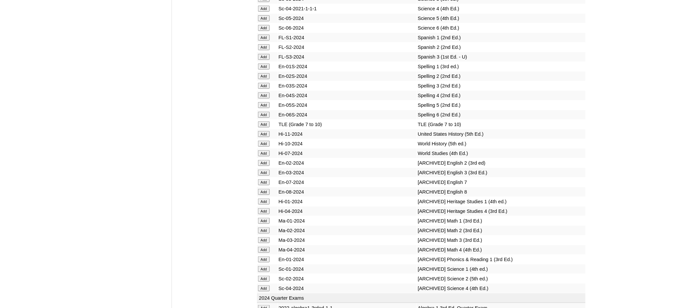
scroll to position [2880, 0]
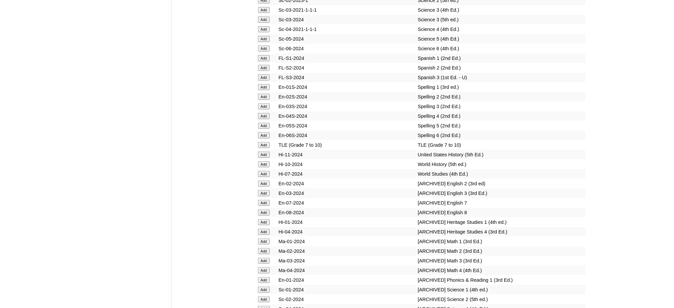
click at [268, 142] on input "Add" at bounding box center [264, 145] width 12 height 6
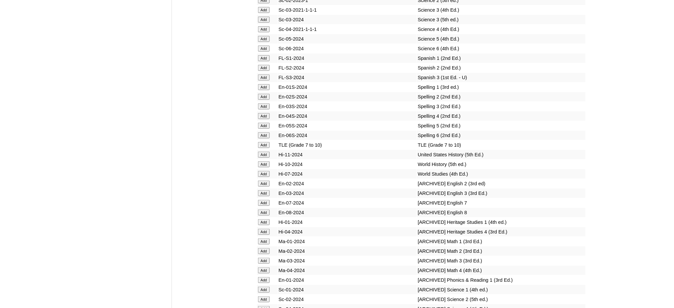
click at [268, 142] on input "Add" at bounding box center [264, 145] width 12 height 6
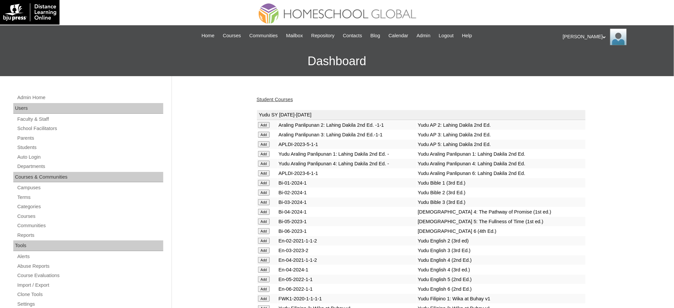
click at [288, 98] on link "Student Courses" at bounding box center [275, 99] width 36 height 5
